Goal: Complete application form

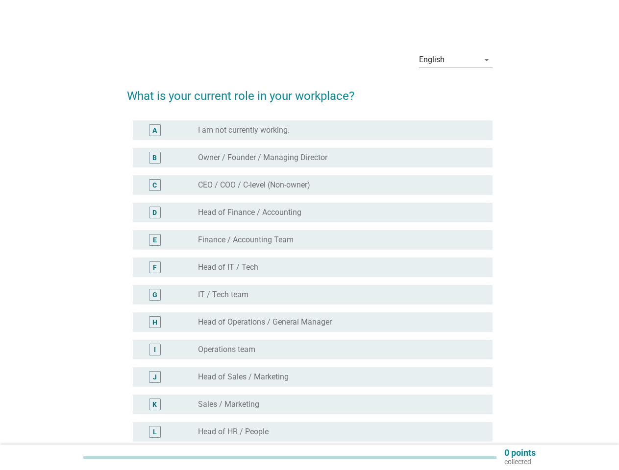
click at [310, 253] on div "E radio_button_unchecked Finance / Accounting Team" at bounding box center [309, 239] width 365 height 27
click at [455, 60] on div "English" at bounding box center [449, 60] width 60 height 16
click at [310, 293] on div "radio_button_unchecked IT / Tech team" at bounding box center [337, 295] width 279 height 10
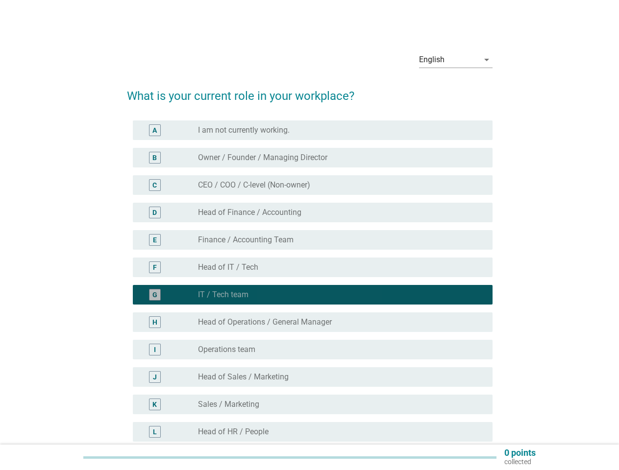
click at [310, 293] on div "radio_button_checked IT / Tech team" at bounding box center [337, 295] width 279 height 10
click at [312, 130] on div "radio_button_unchecked I am not currently working." at bounding box center [337, 130] width 279 height 10
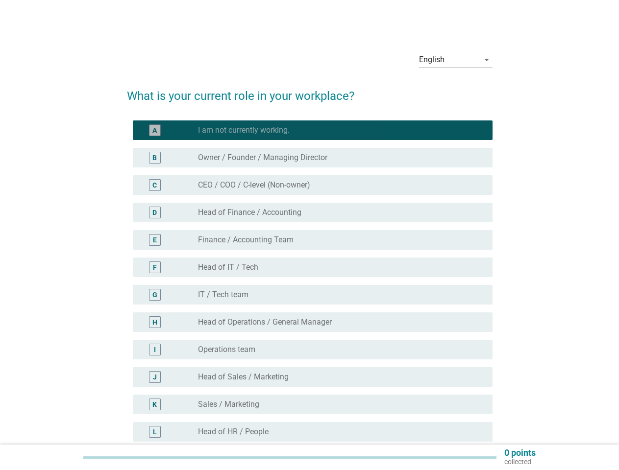
click at [244, 130] on label "I am not currently working." at bounding box center [244, 130] width 92 height 10
click at [312, 158] on label "Owner / Founder / Managing Director" at bounding box center [262, 158] width 129 height 10
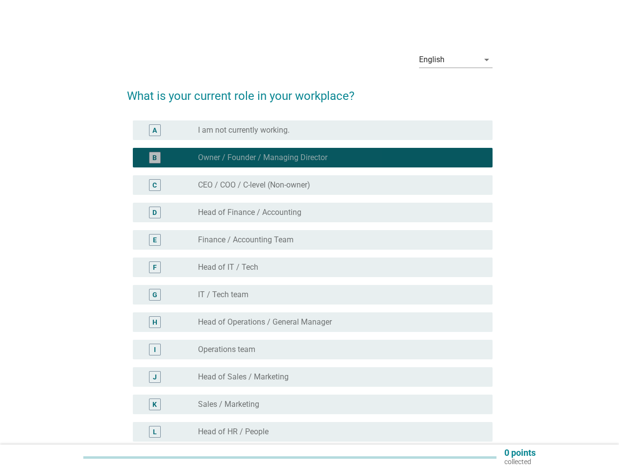
click at [263, 158] on label "Owner / Founder / Managing Director" at bounding box center [262, 158] width 129 height 10
click at [312, 185] on div "radio_button_unchecked CEO / COO / C-level (Non-owner)" at bounding box center [337, 185] width 279 height 10
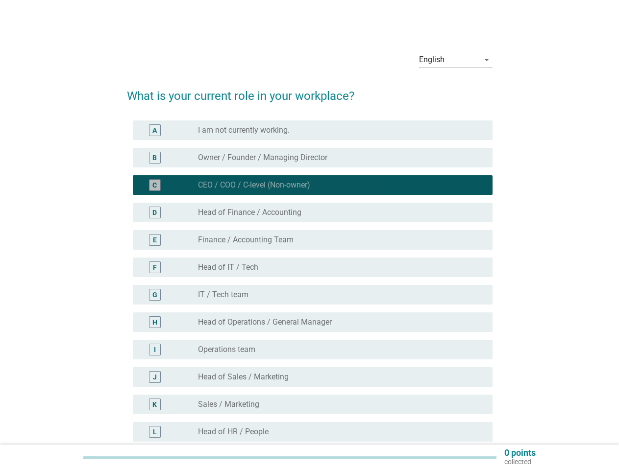
click at [255, 185] on label "CEO / COO / C-level (Non-owner)" at bounding box center [254, 185] width 112 height 10
